Goal: Transaction & Acquisition: Subscribe to service/newsletter

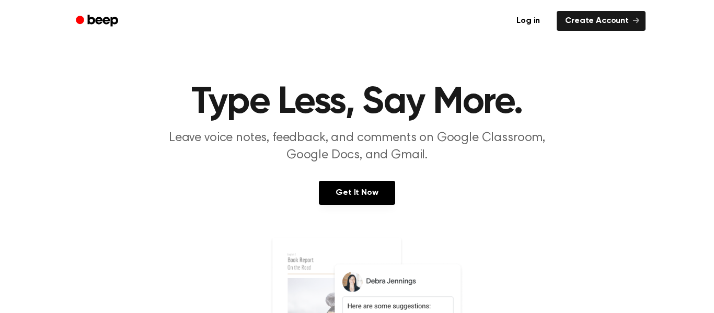
click at [371, 225] on div "Get It Now" at bounding box center [357, 203] width 689 height 45
click at [379, 192] on link "Get It Now" at bounding box center [357, 193] width 76 height 24
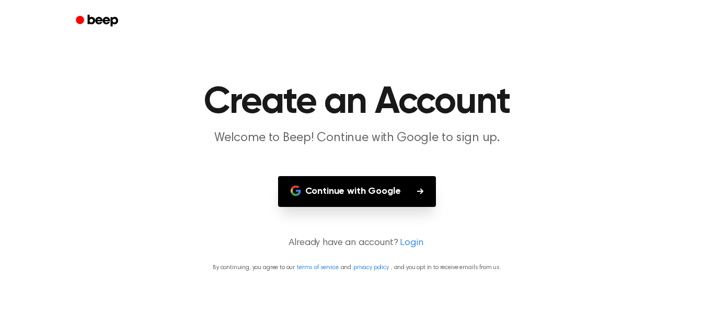
click at [379, 192] on button "Continue with Google" at bounding box center [357, 191] width 158 height 31
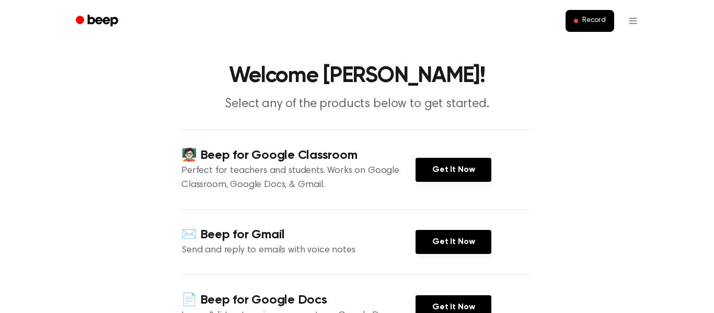
scroll to position [17, 0]
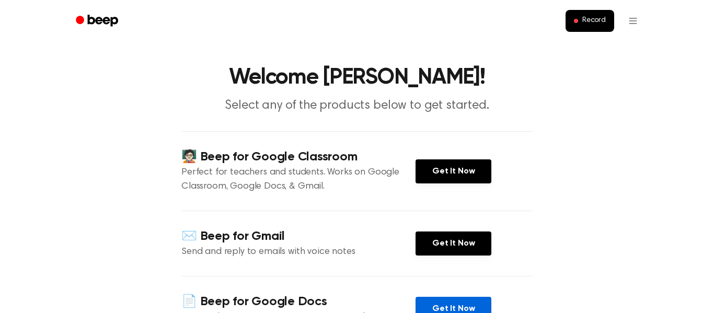
click at [462, 304] on link "Get It Now" at bounding box center [454, 309] width 76 height 24
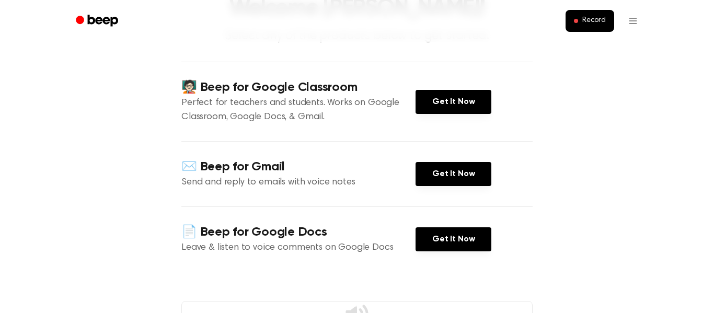
scroll to position [83, 0]
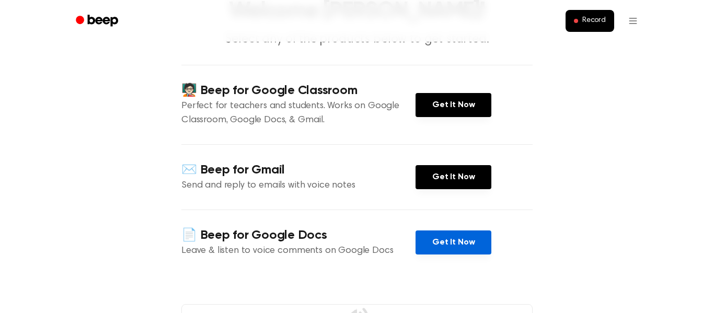
click at [437, 240] on link "Get It Now" at bounding box center [454, 243] width 76 height 24
